Goal: Task Accomplishment & Management: Use online tool/utility

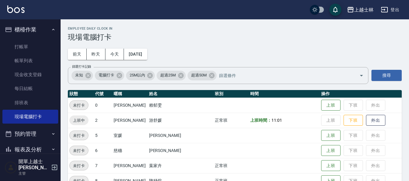
scroll to position [61, 0]
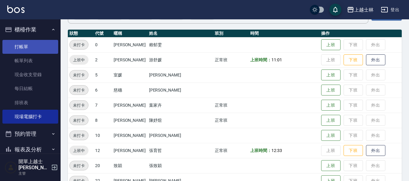
click at [21, 43] on link "打帳單" at bounding box center [30, 47] width 56 height 14
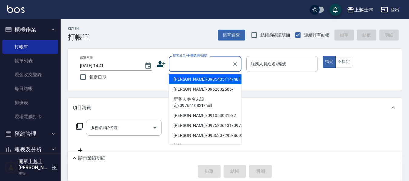
click at [188, 65] on input "顧客姓名/手機號碼/編號" at bounding box center [200, 64] width 58 height 11
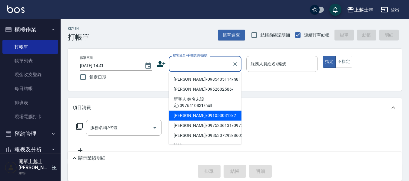
click at [199, 117] on li "[PERSON_NAME]/0910530313/2" at bounding box center [205, 116] width 73 height 10
type input "[PERSON_NAME]/0910530313/2"
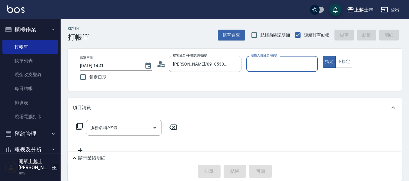
type input "小媛-2"
click at [132, 124] on input "服務名稱/代號" at bounding box center [119, 128] width 61 height 11
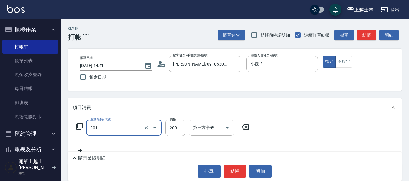
type input "B級單剪(201)"
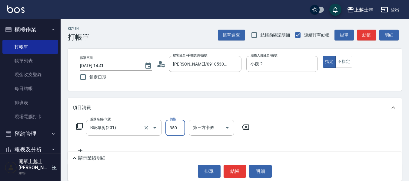
type input "350"
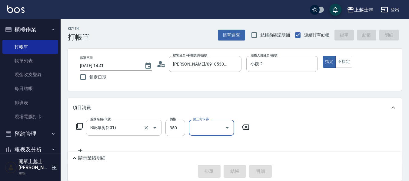
type input "[DATE] 14:42"
